Goal: Book appointment/travel/reservation

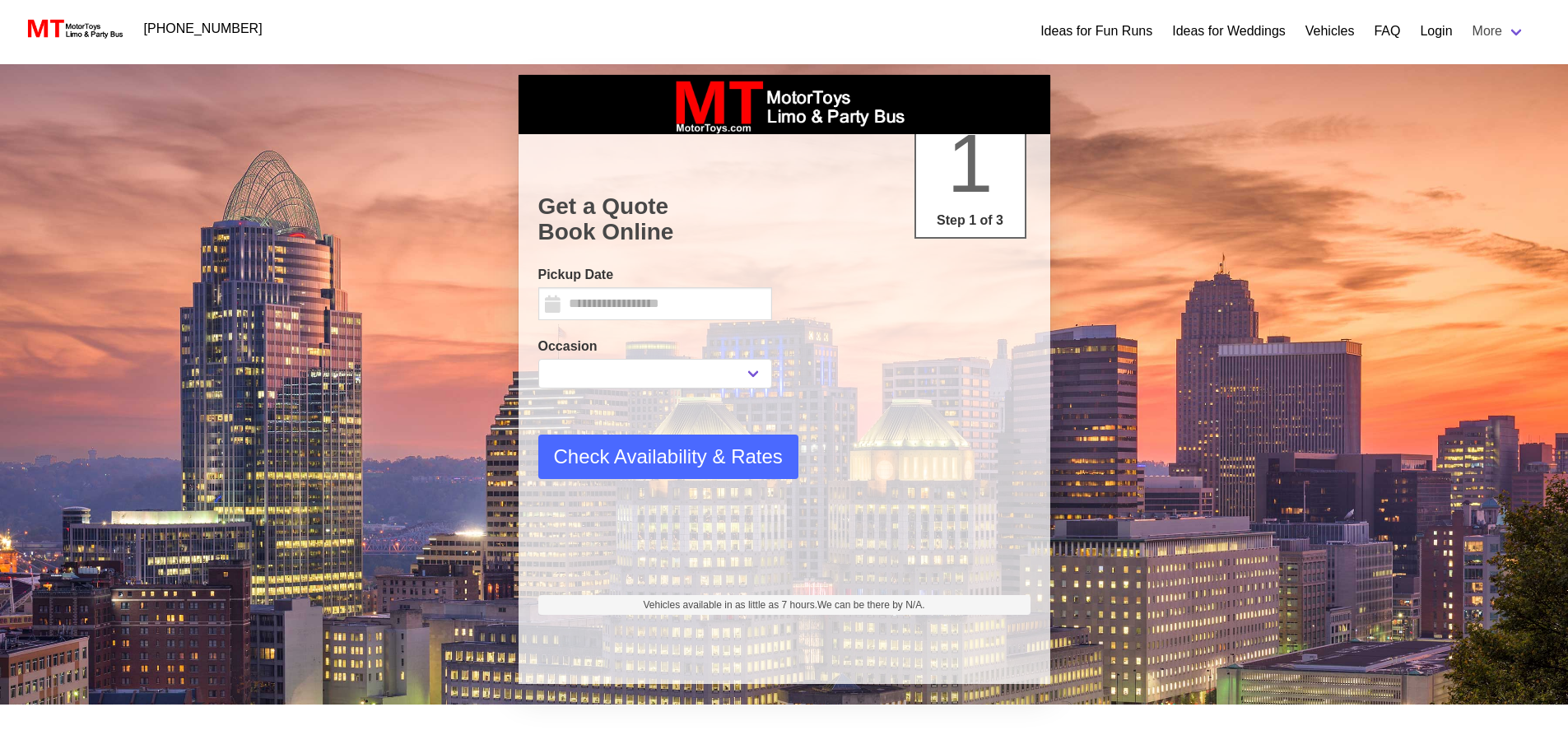
select select
type input "********"
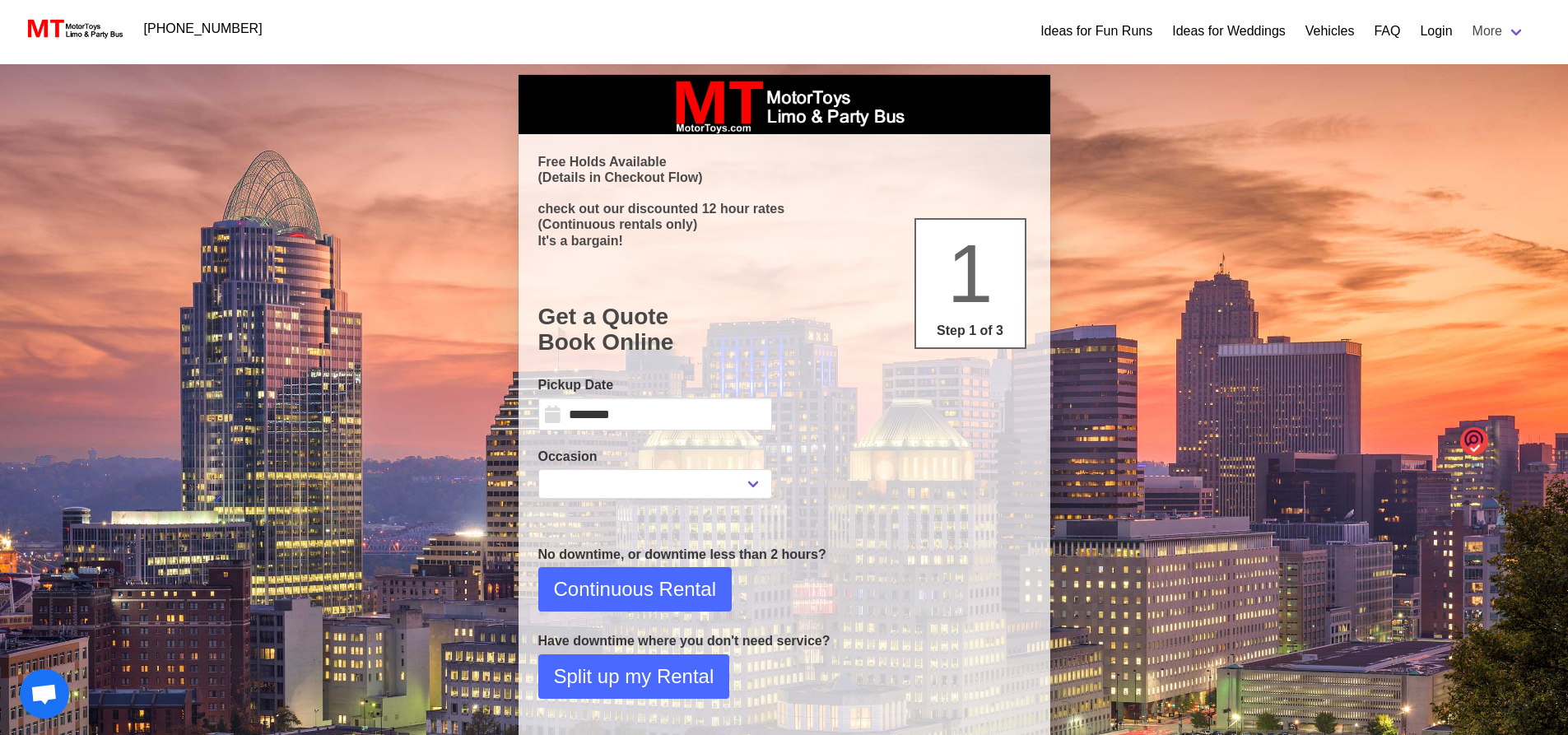
select select
click at [1347, 34] on link "Vehicles" at bounding box center [1329, 31] width 49 height 19
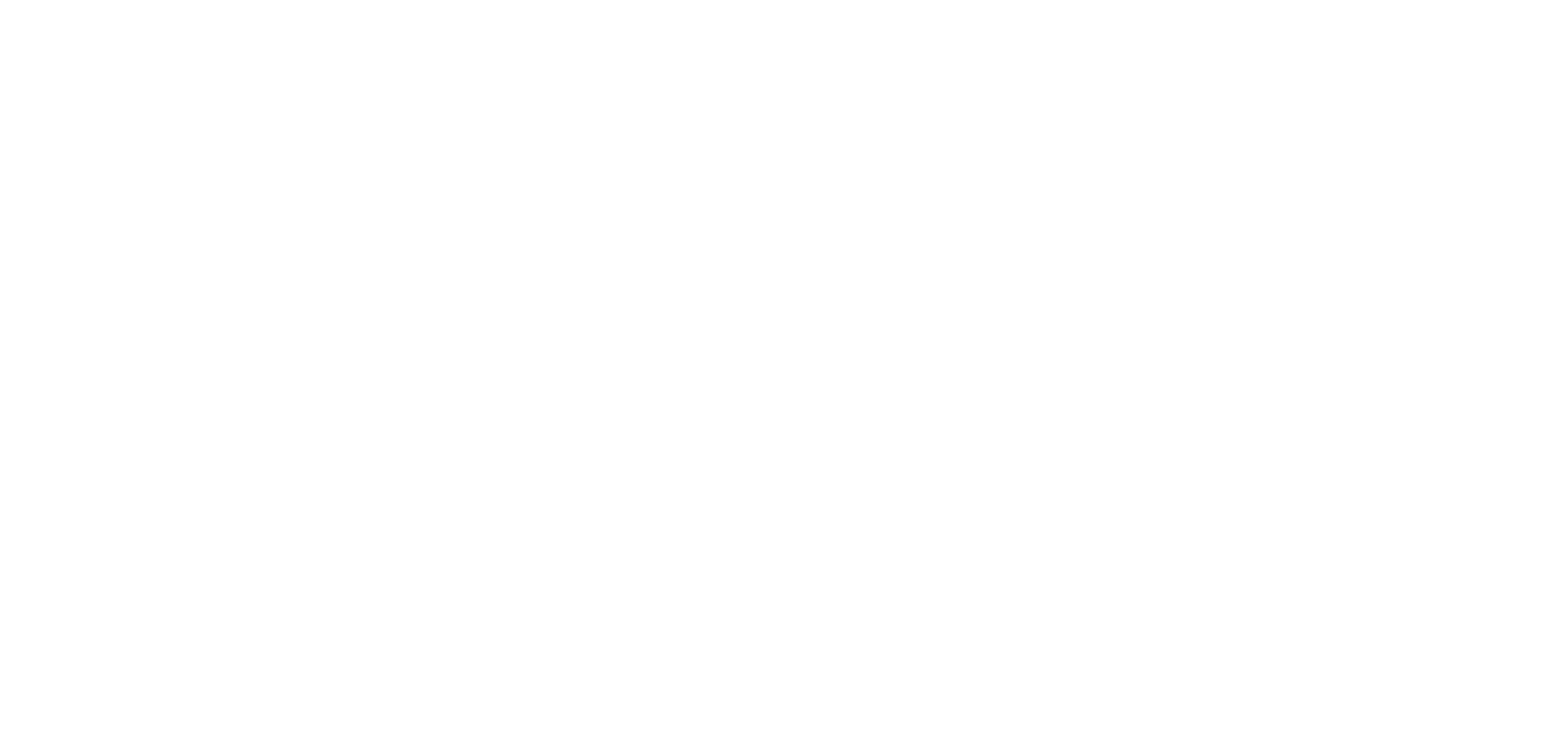
select select
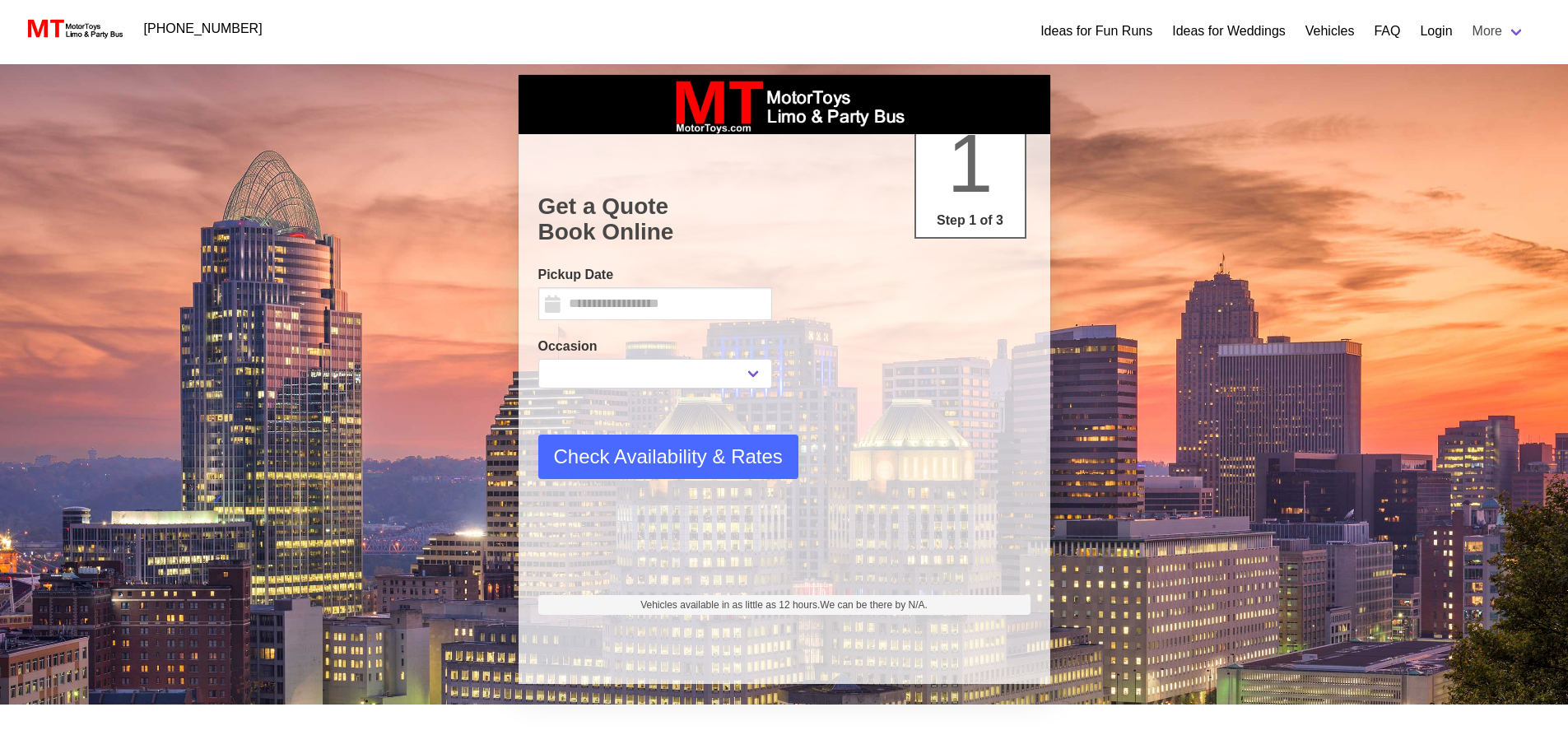
type input "********"
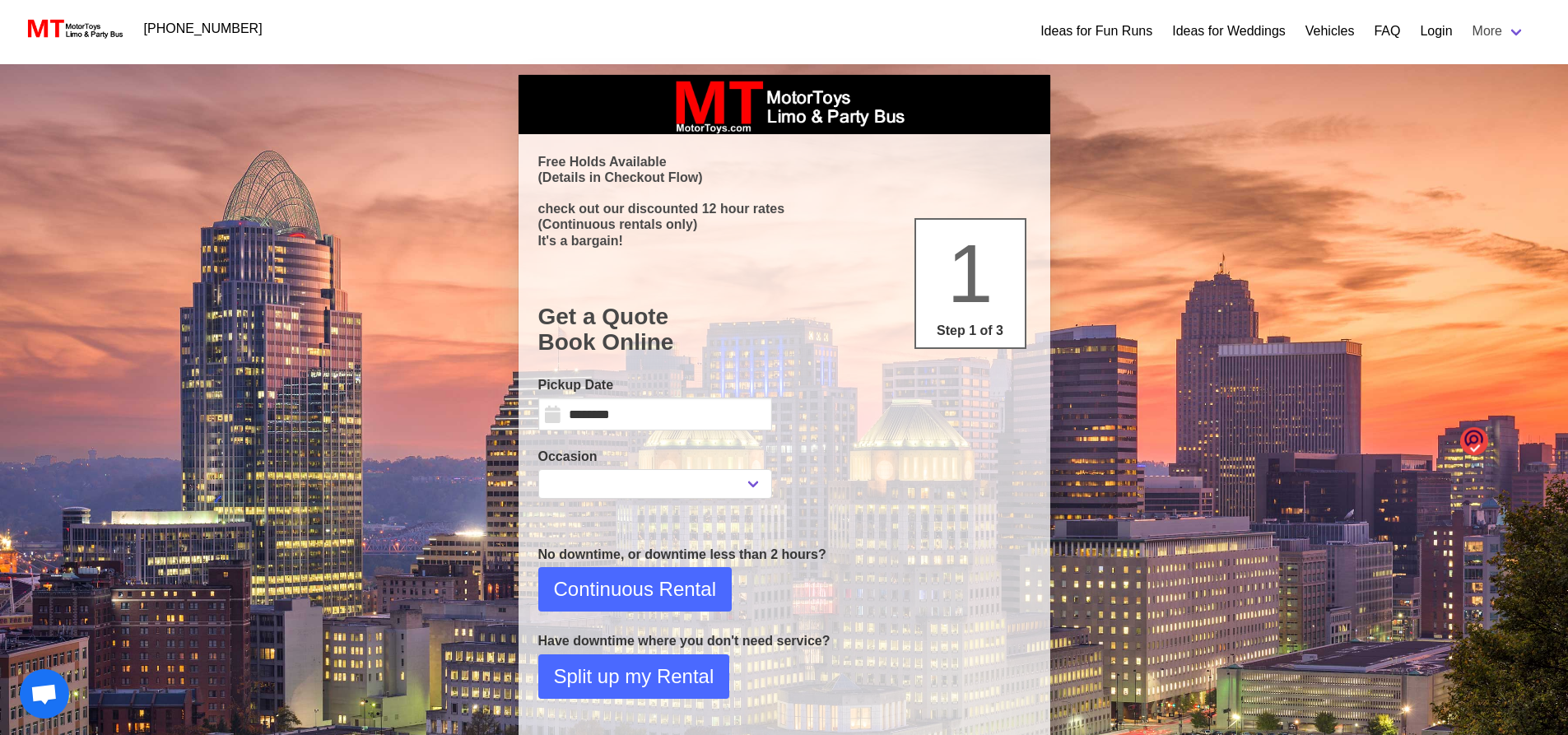
select select
click at [1346, 26] on link "Vehicles" at bounding box center [1329, 31] width 49 height 19
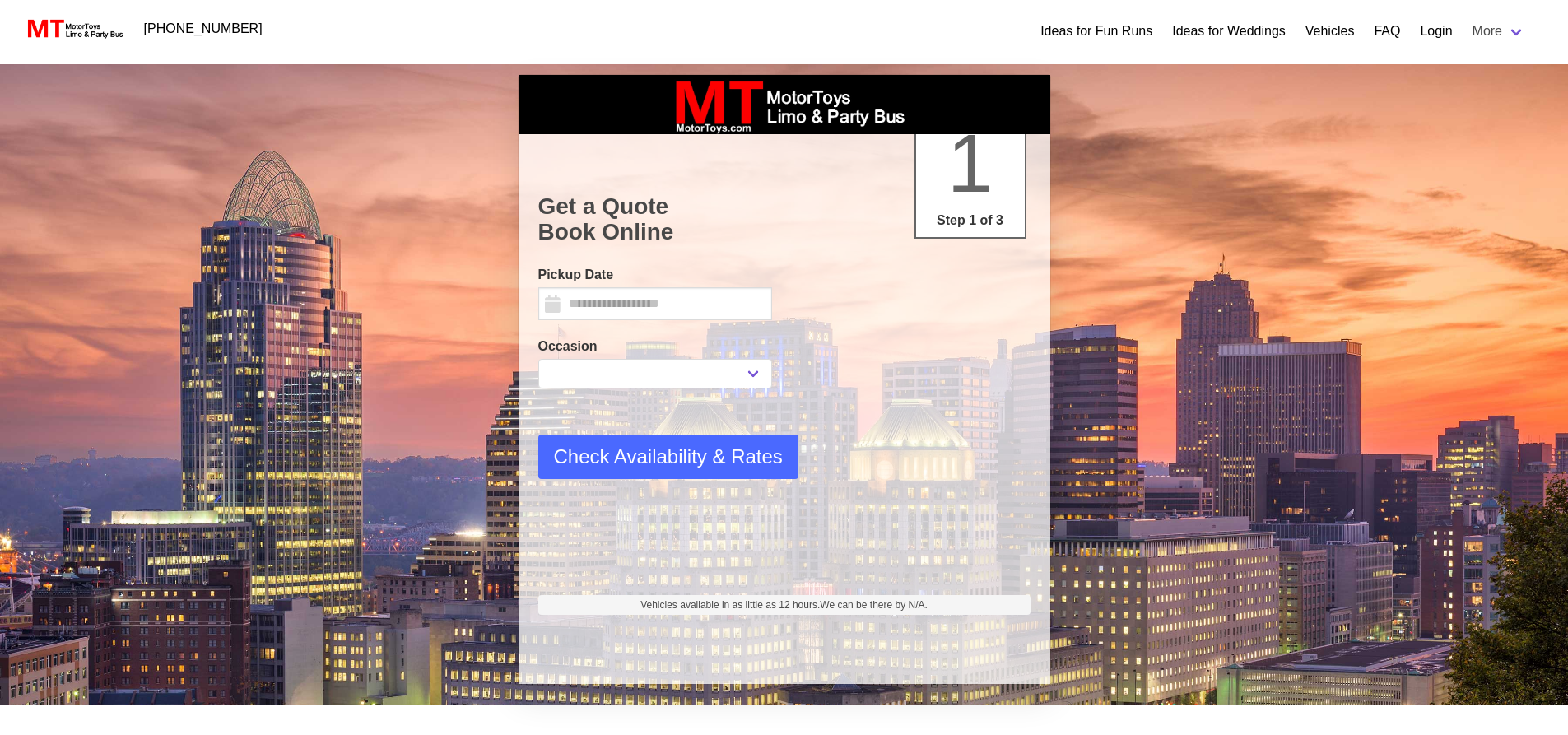
select select
type input "********"
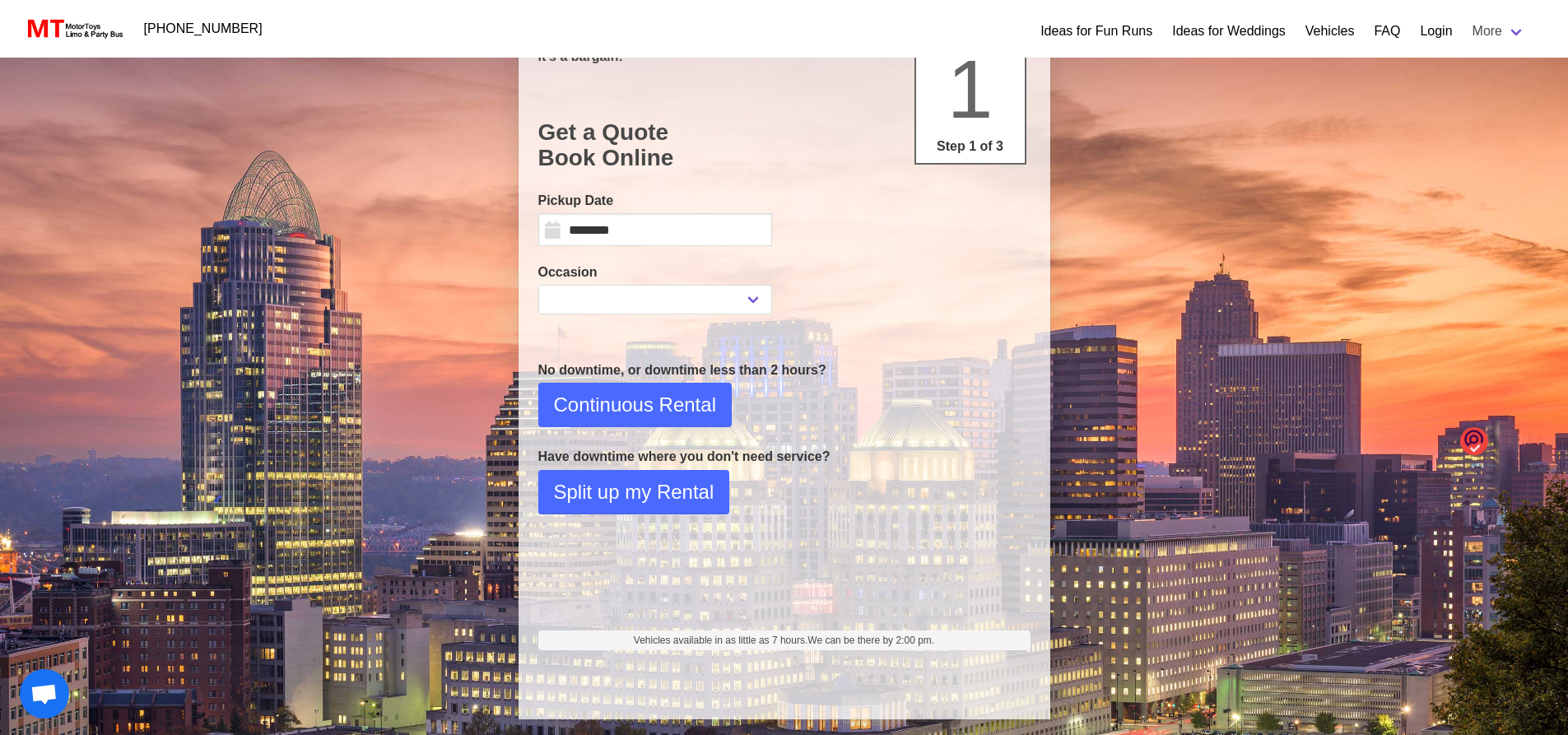
scroll to position [189, 0]
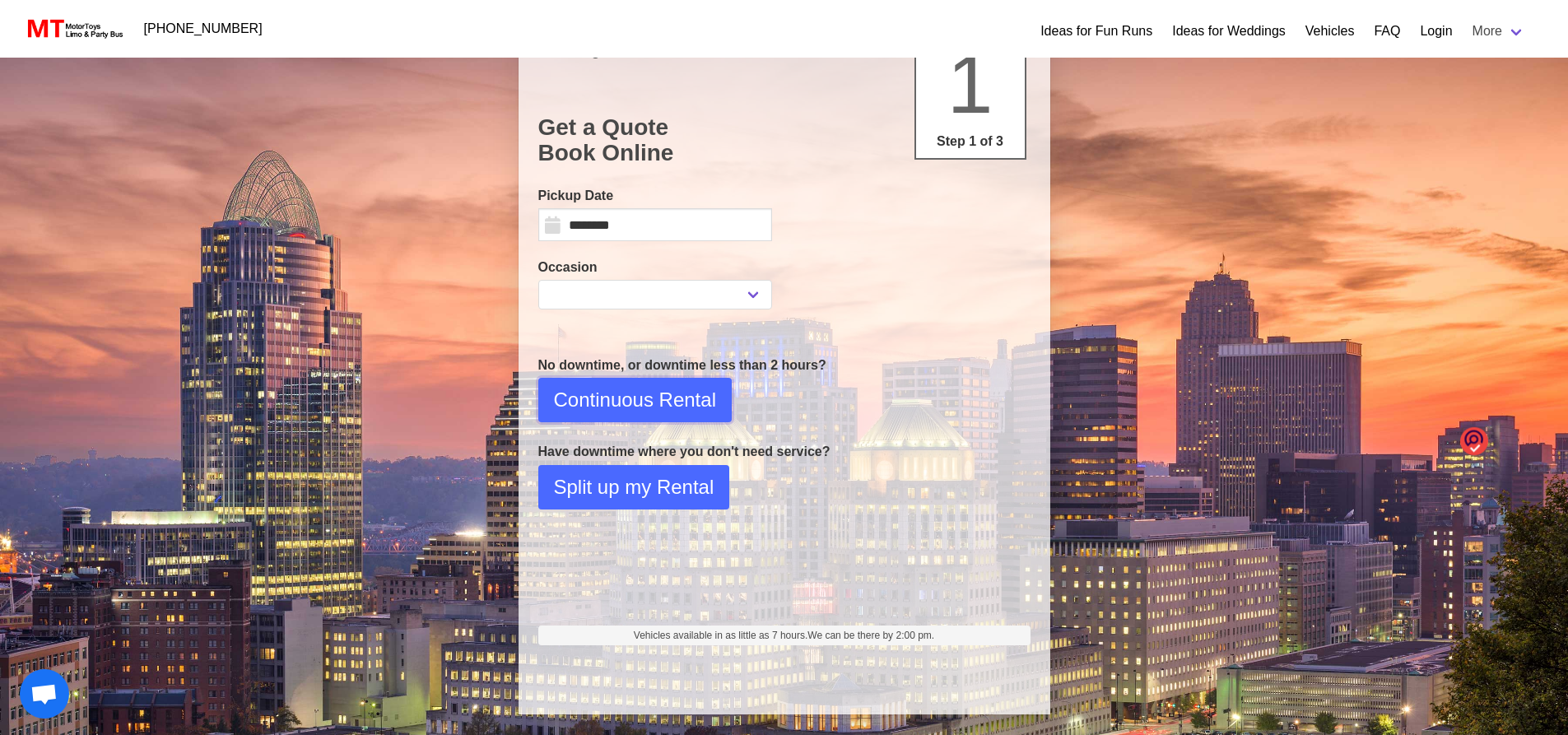
click at [664, 403] on span "Continuous Rental" at bounding box center [634, 399] width 162 height 30
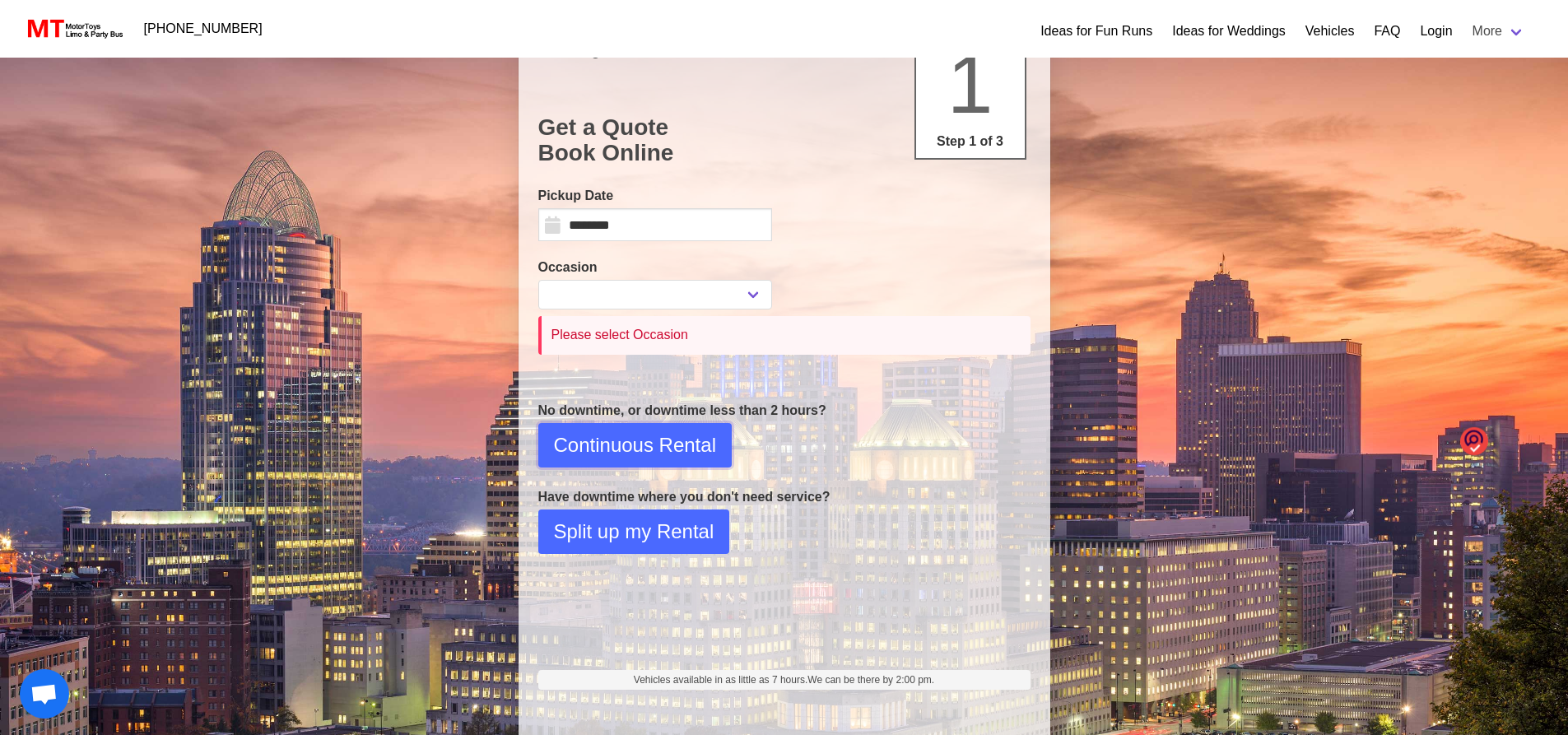
select select
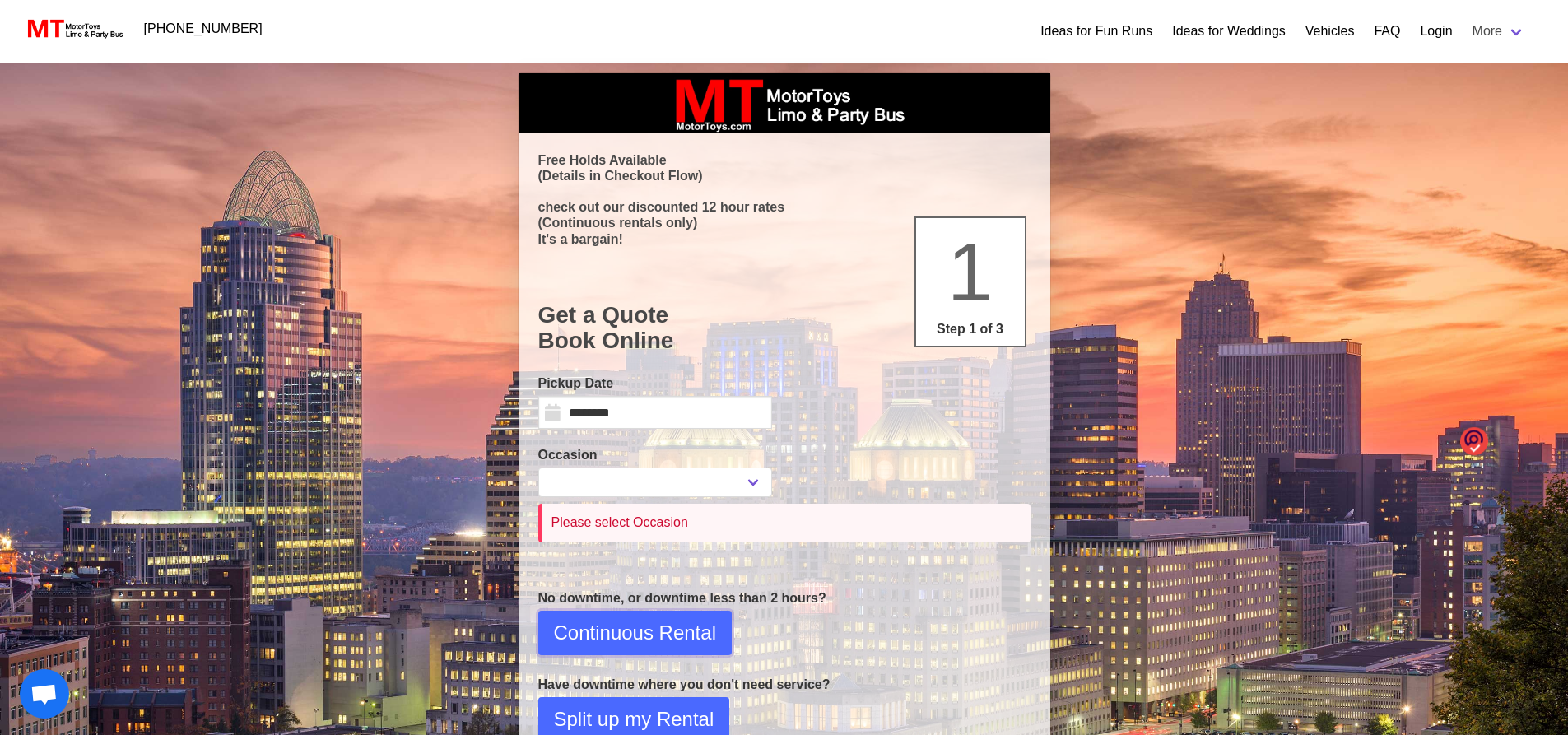
scroll to position [0, 0]
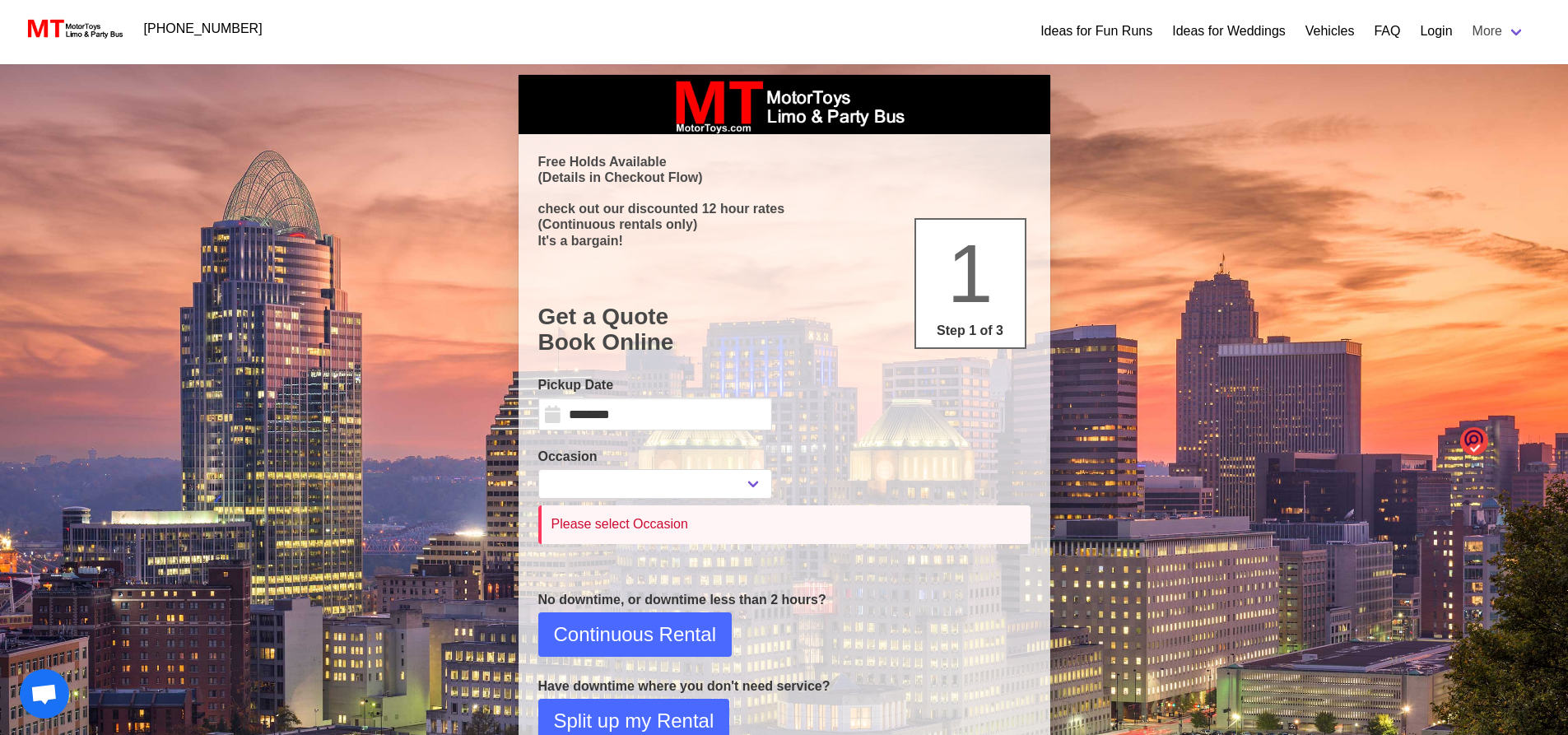
drag, startPoint x: 1338, startPoint y: 36, endPoint x: 1323, endPoint y: 45, distance: 17.5
click at [1338, 36] on link "Vehicles" at bounding box center [1329, 31] width 49 height 19
